Goal: Transaction & Acquisition: Purchase product/service

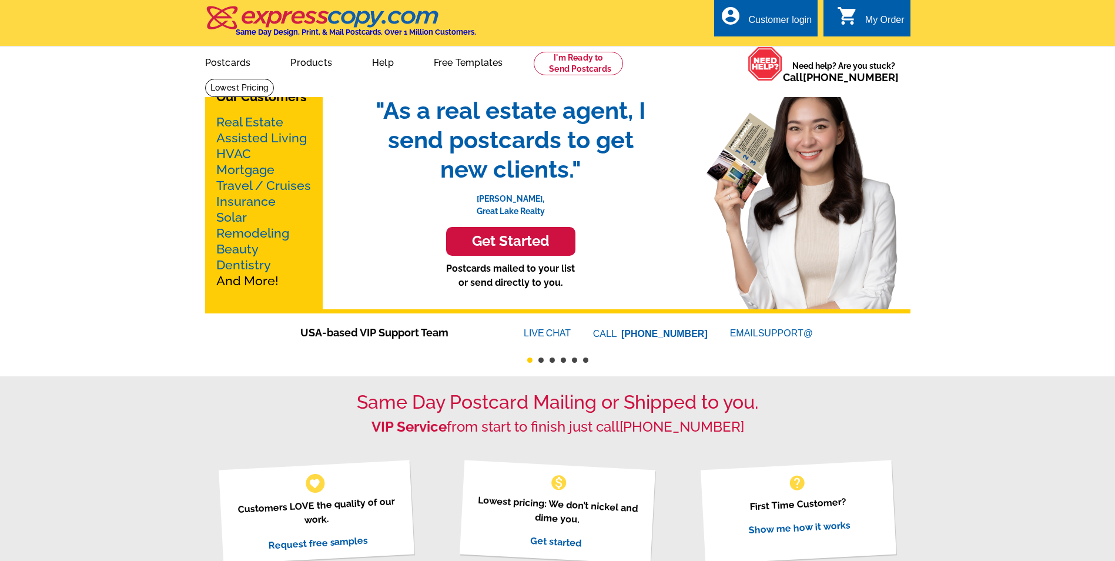
click at [229, 122] on link "Real Estate" at bounding box center [249, 122] width 67 height 15
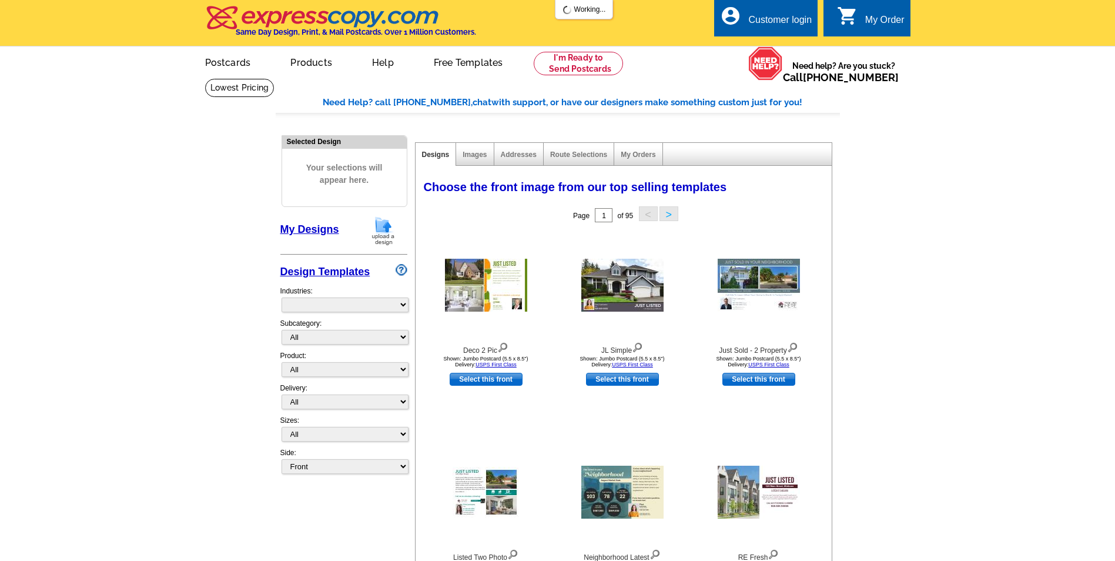
select select "785"
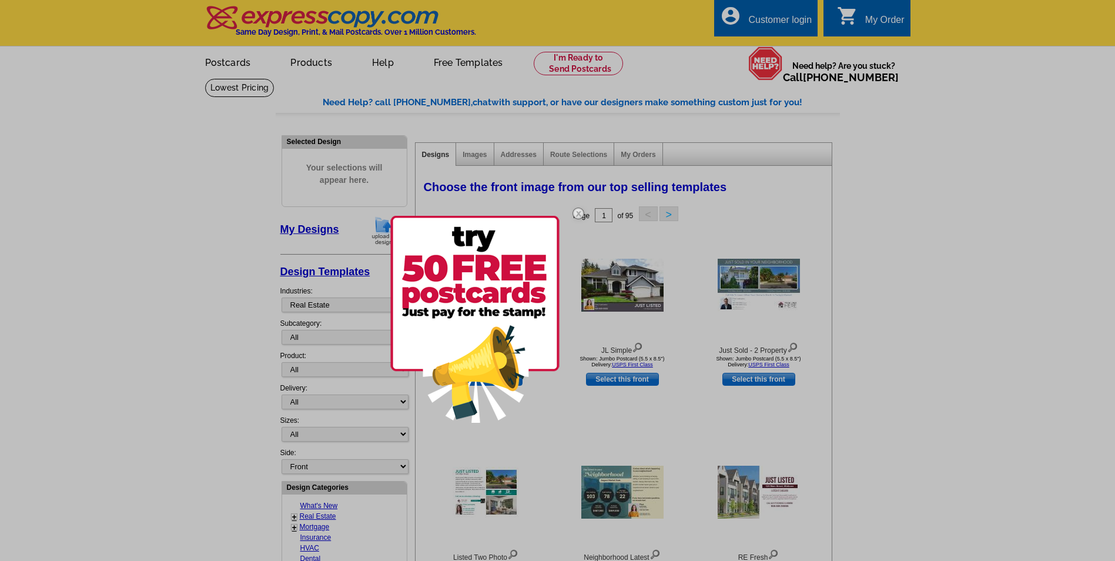
click at [576, 213] on img at bounding box center [578, 213] width 34 height 34
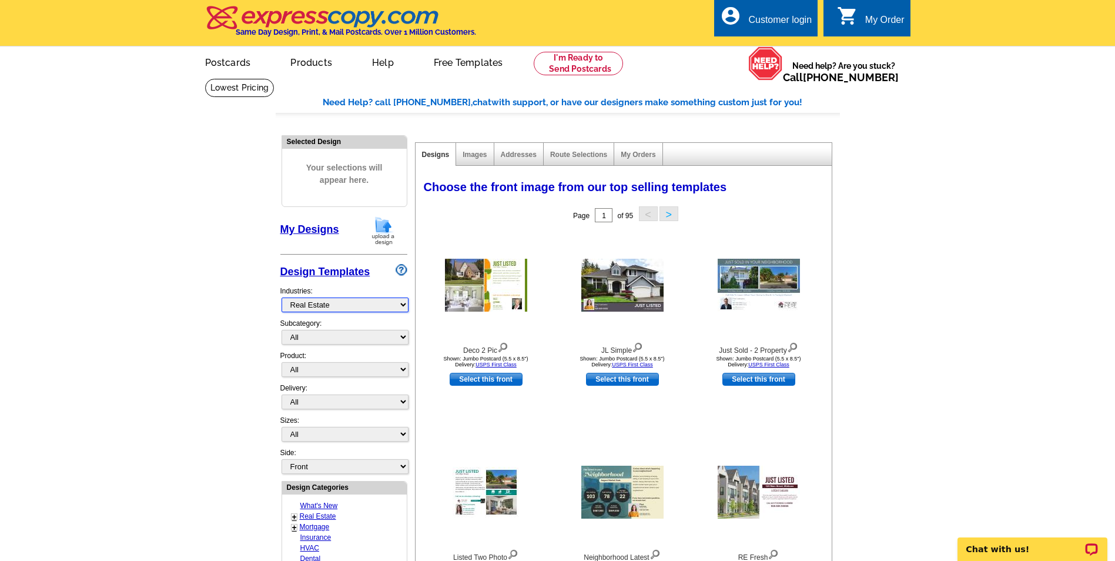
click at [344, 304] on select "What's New Real Estate Mortgage Insurance HVAC Dental Solar EDDM - NEW! Calenda…" at bounding box center [345, 304] width 127 height 15
click at [337, 340] on select "All RE/MAX® Referrals [PERSON_NAME]® Berkshire Hathaway Home Services Century 2…" at bounding box center [345, 337] width 127 height 15
select select "807"
click at [282, 330] on select "All RE/MAX® Referrals [PERSON_NAME]® Berkshire Hathaway Home Services Century 2…" at bounding box center [345, 337] width 127 height 15
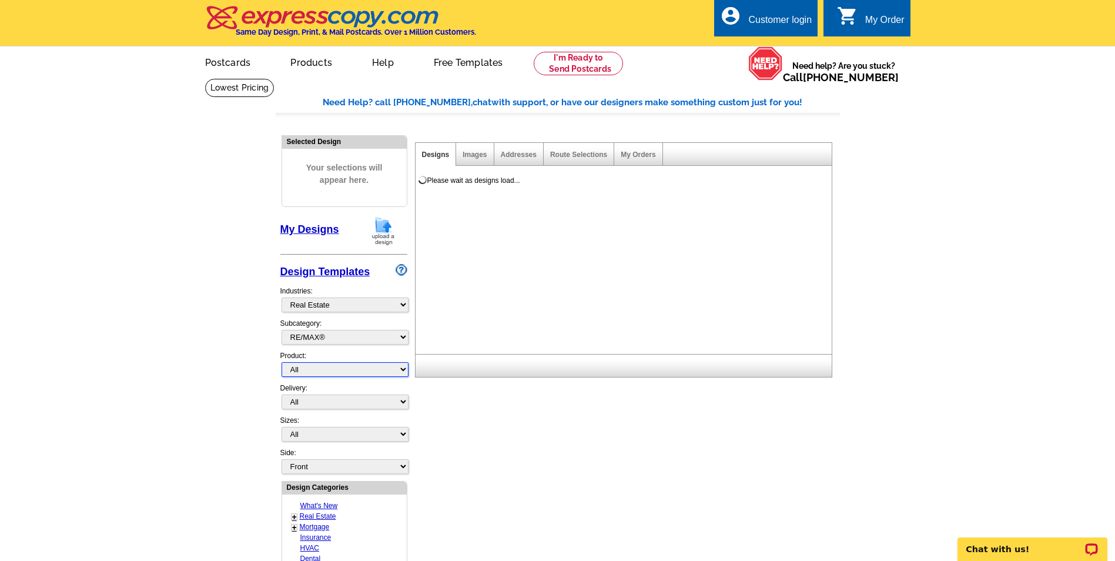
click at [368, 377] on select "All Postcards Letters and flyers Business Cards Door Hangers Greeting Cards" at bounding box center [345, 369] width 127 height 15
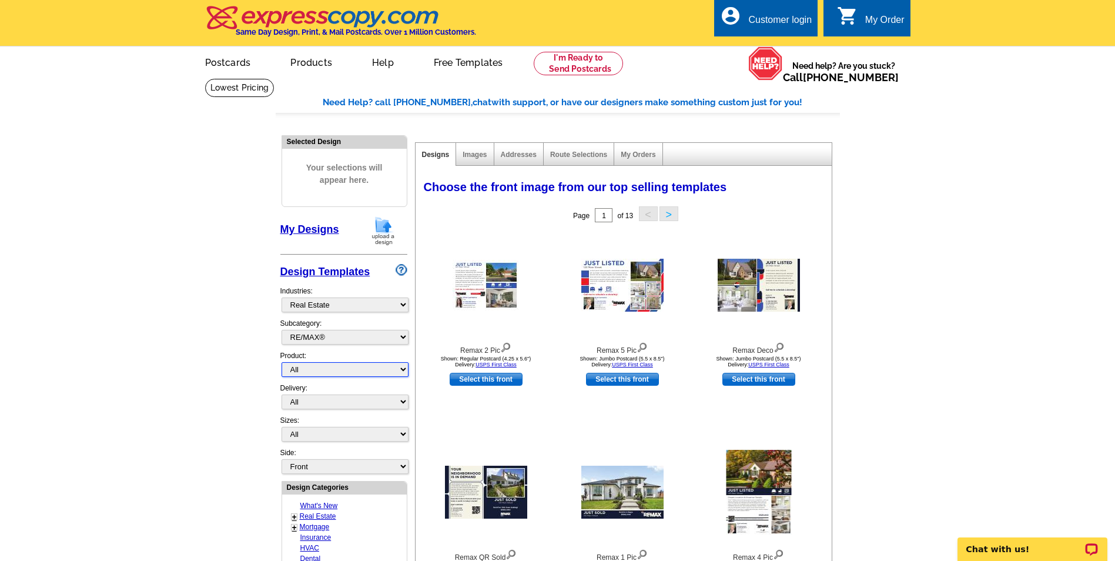
select select "4"
click at [282, 363] on select "All Postcards Letters and flyers Business Cards Door Hangers Greeting Cards" at bounding box center [345, 369] width 127 height 15
select select "10"
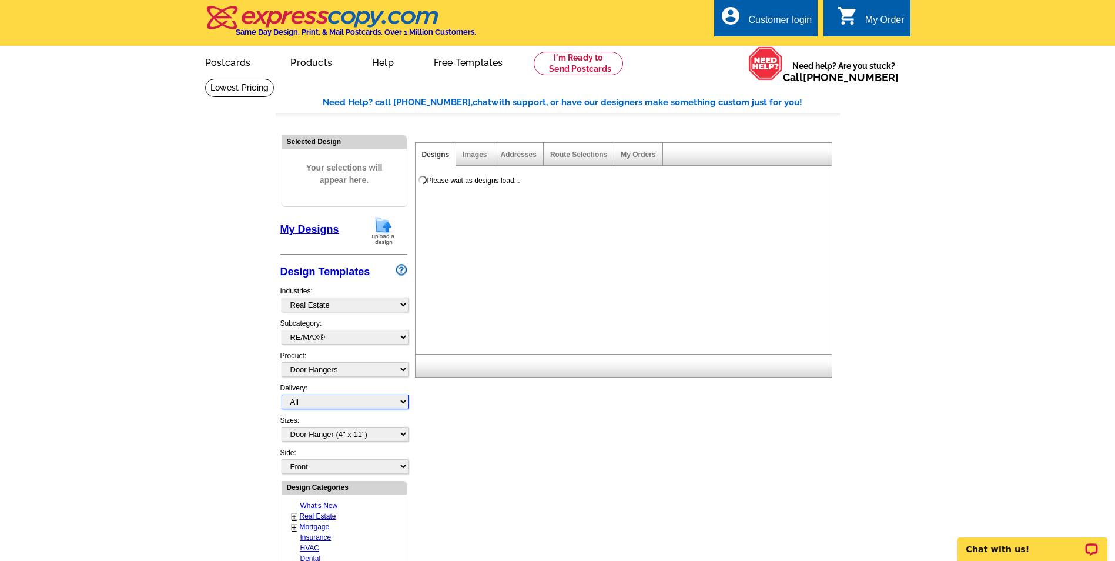
click at [358, 413] on div "Delivery: All First Class Mail Shipped to Me EDDM Save 66% on Postage" at bounding box center [343, 399] width 127 height 32
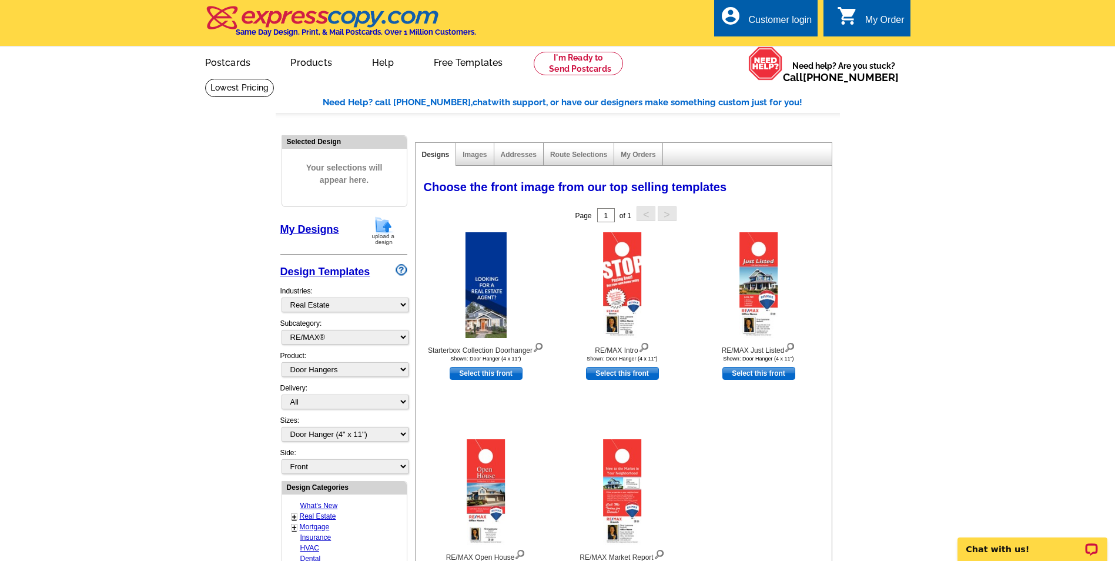
click at [226, 394] on main "Need Help? call [PHONE_NUMBER], chat with support, or have our designers make s…" at bounding box center [557, 515] width 1115 height 874
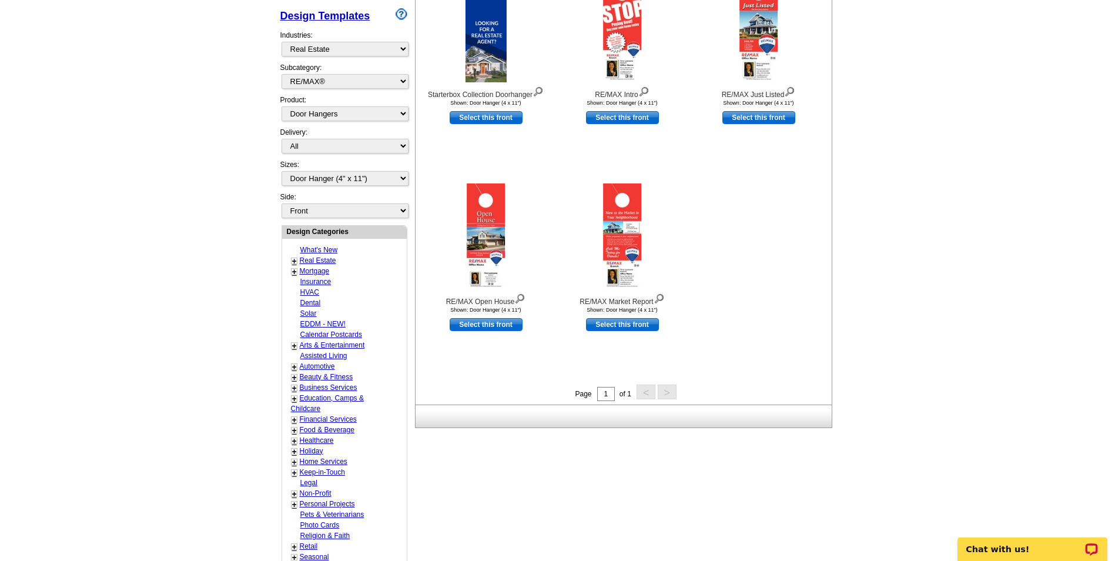
scroll to position [235, 0]
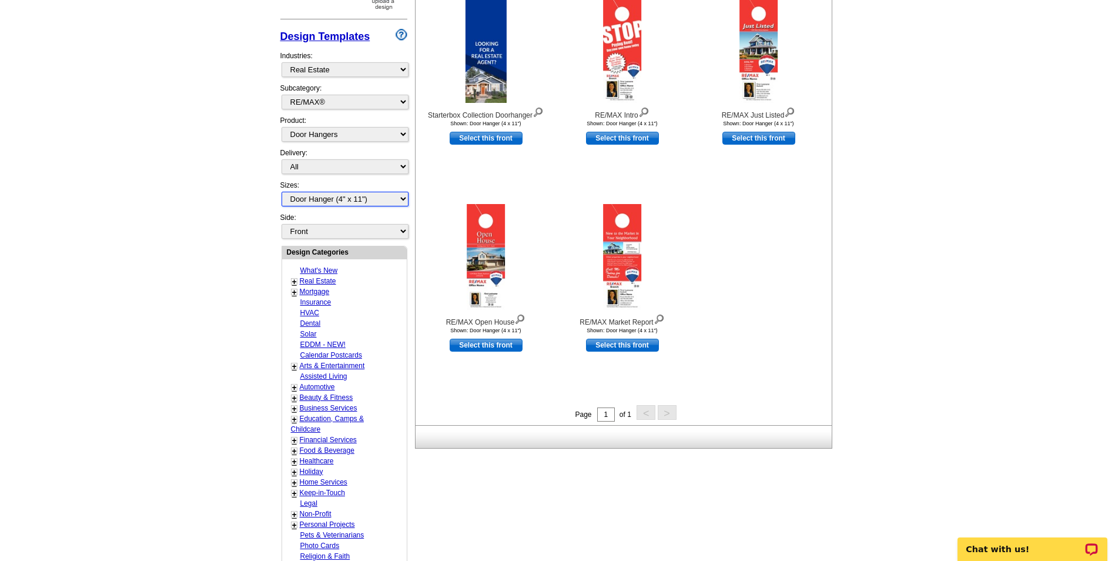
click at [360, 196] on select "All Door Hanger (4" x 11")" at bounding box center [345, 199] width 127 height 15
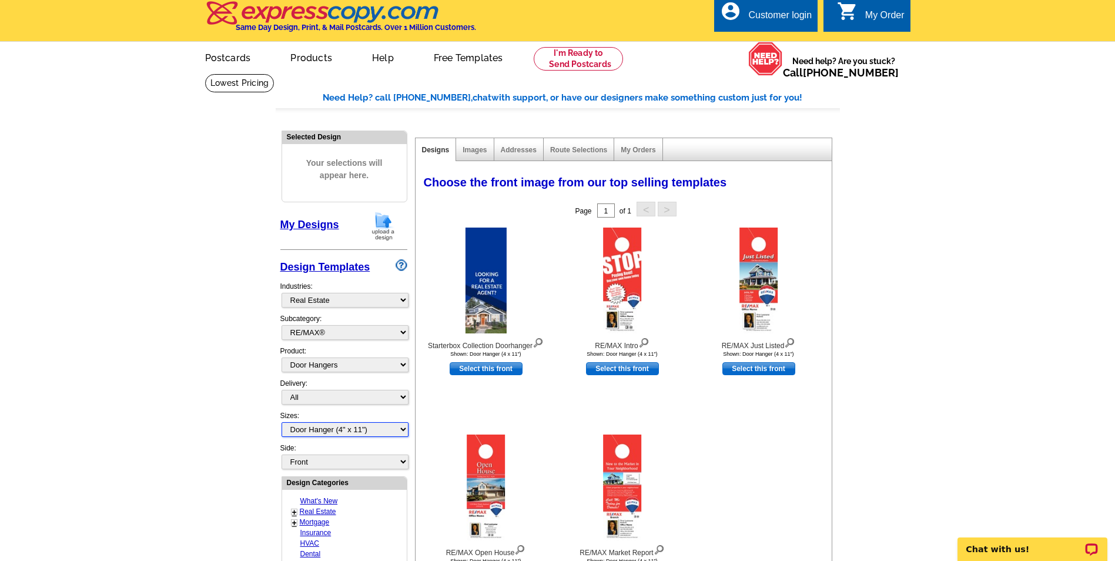
scroll to position [0, 0]
